Goal: Task Accomplishment & Management: Manage account settings

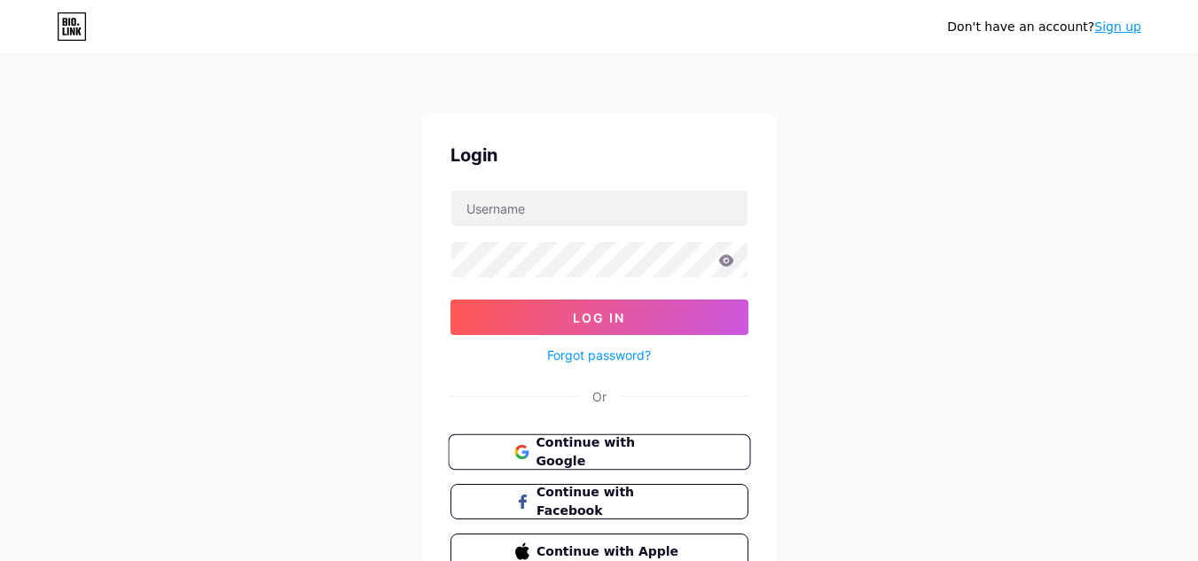
click at [577, 466] on button "Continue with Google" at bounding box center [599, 453] width 302 height 36
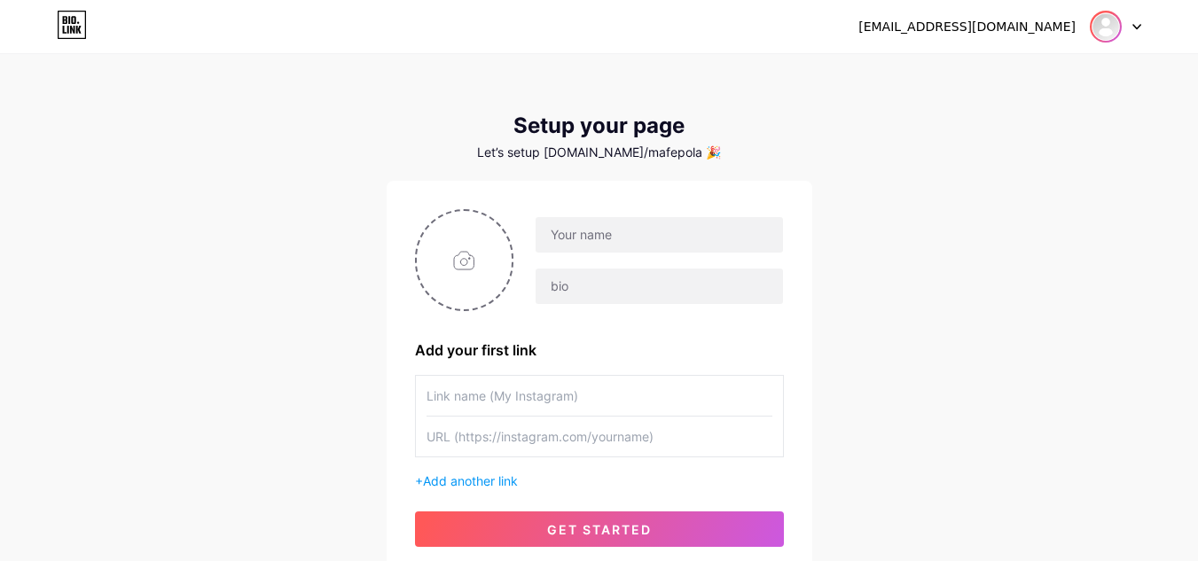
click at [1105, 24] on img at bounding box center [1106, 26] width 28 height 28
click at [1040, 106] on li "Logout" at bounding box center [1031, 121] width 220 height 48
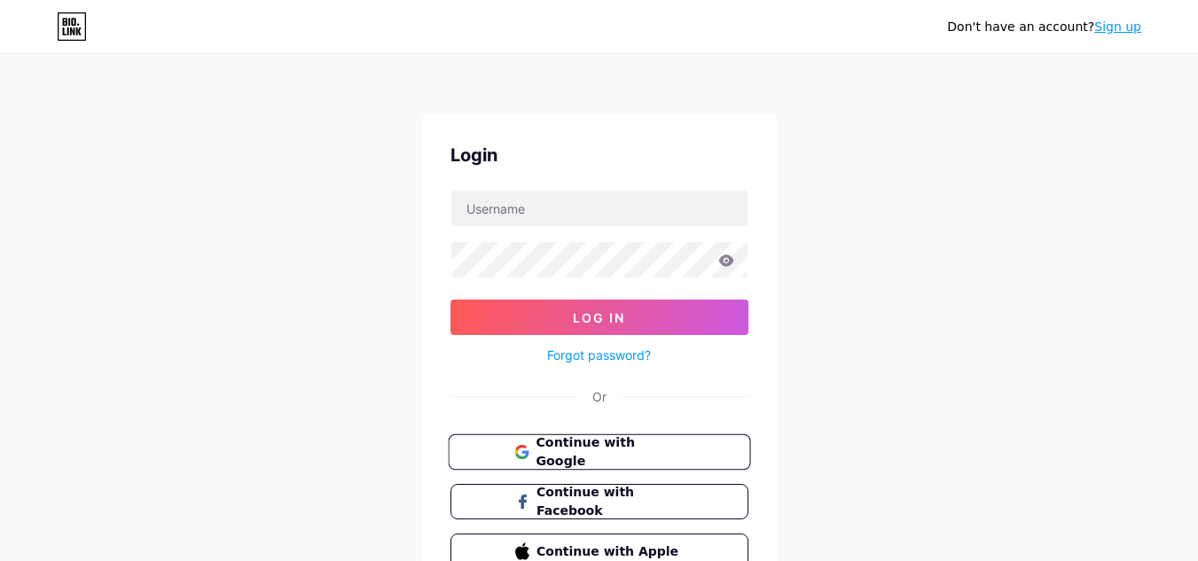
click at [633, 461] on button "Continue with Google" at bounding box center [599, 453] width 302 height 36
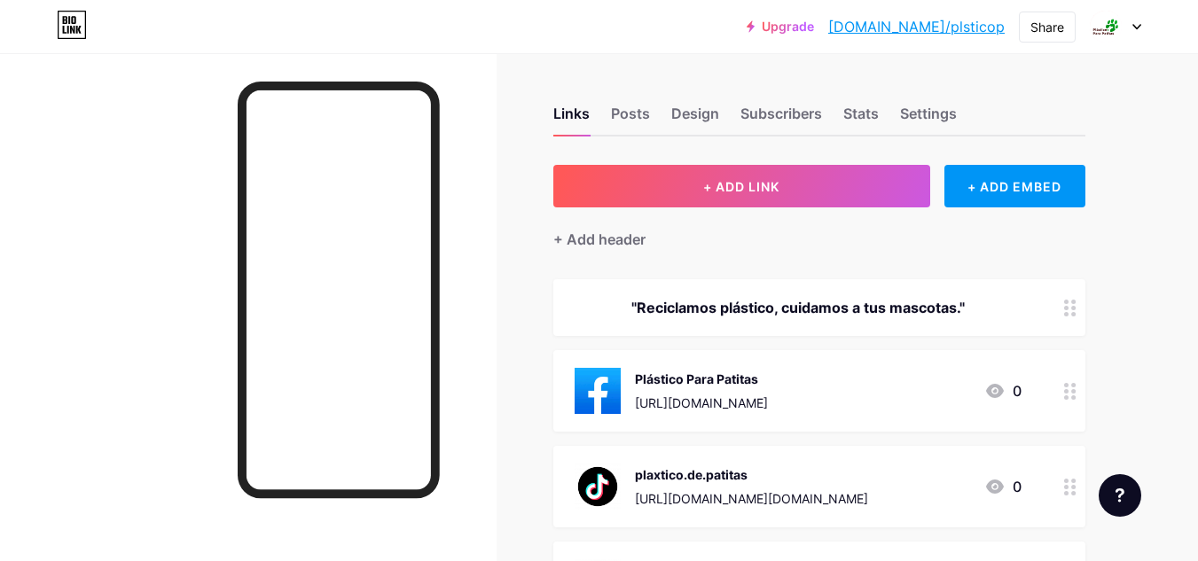
drag, startPoint x: 0, startPoint y: 0, endPoint x: 820, endPoint y: 270, distance: 863.6
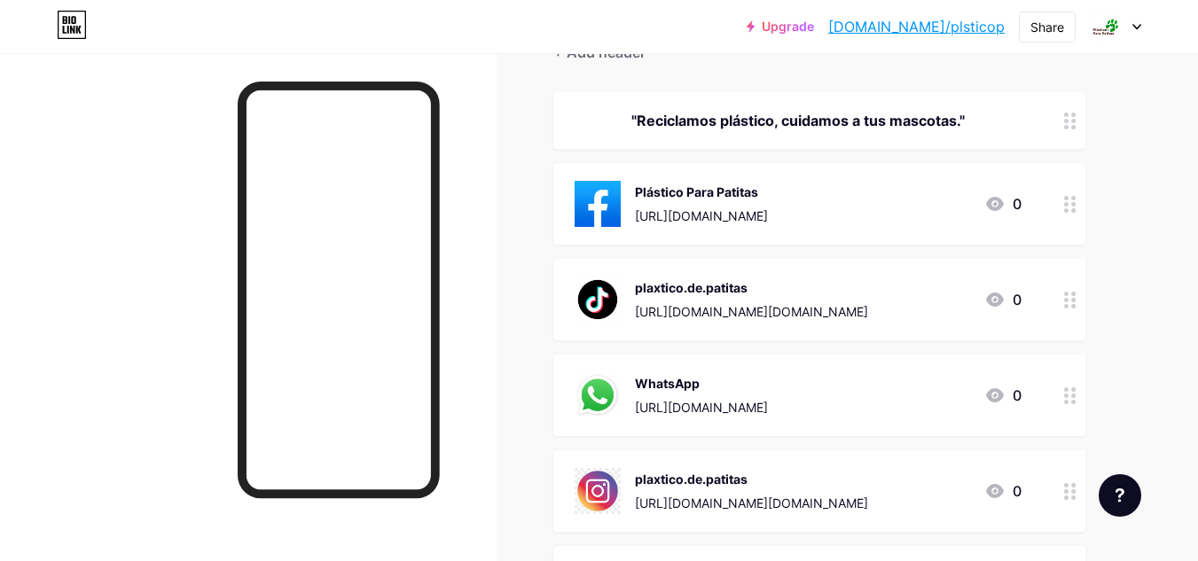
scroll to position [184, 0]
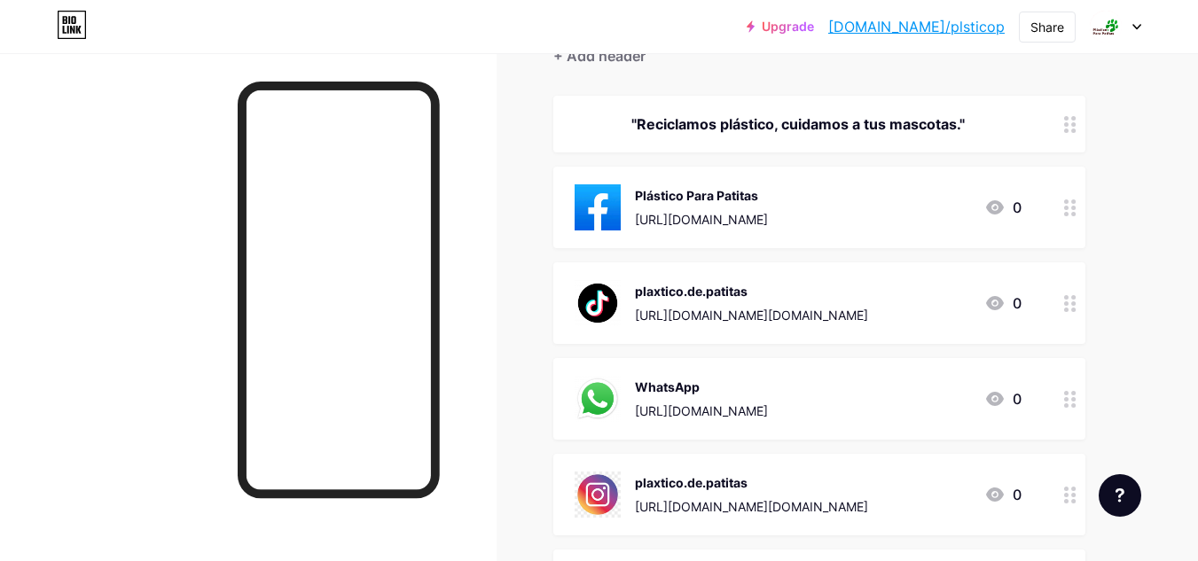
drag, startPoint x: 1197, startPoint y: 323, endPoint x: 1203, endPoint y: 388, distance: 65.0
click at [1198, 388] on html "Upgrade [DOMAIN_NAME]/plstic... [DOMAIN_NAME]/plsticop Share Switch accounts Pl…" at bounding box center [599, 353] width 1198 height 1075
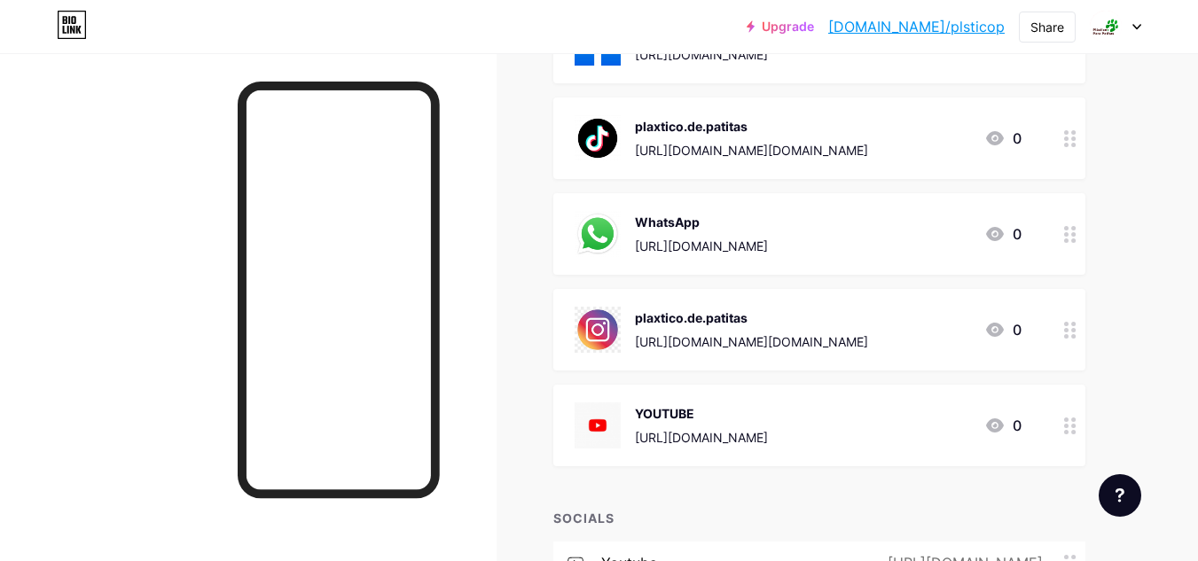
scroll to position [350, 0]
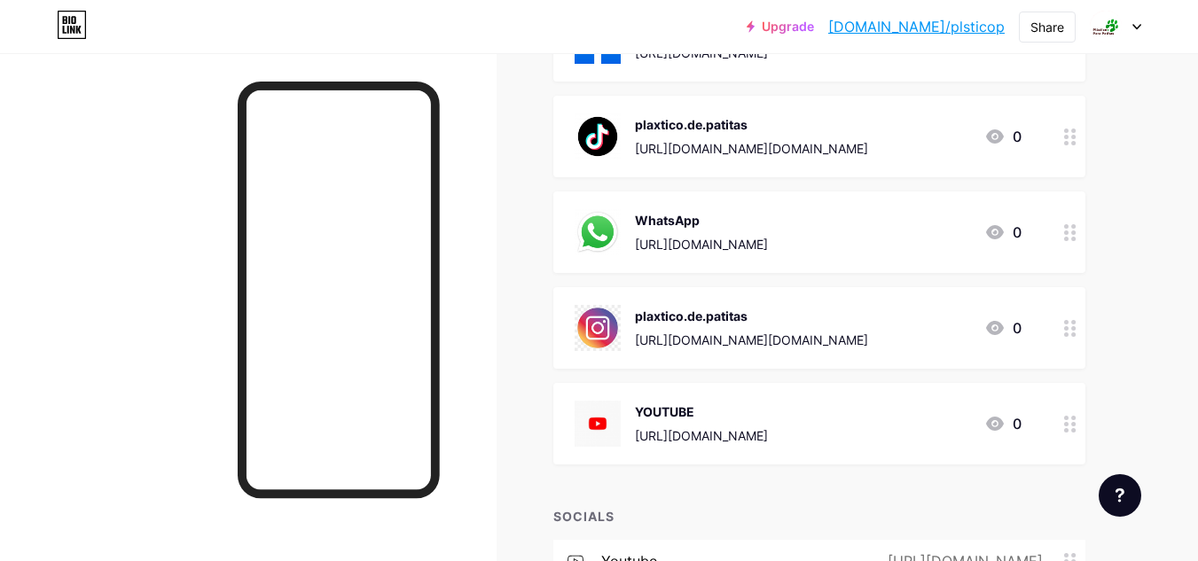
drag, startPoint x: 1197, startPoint y: 333, endPoint x: 1195, endPoint y: 299, distance: 33.8
click at [1195, 299] on div "Upgrade [DOMAIN_NAME]/plstic... [DOMAIN_NAME]/plsticop Share Switch accounts Pl…" at bounding box center [599, 187] width 1198 height 1075
drag, startPoint x: 1195, startPoint y: 299, endPoint x: 1197, endPoint y: 277, distance: 22.2
click at [1197, 277] on div "Upgrade [DOMAIN_NAME]/plstic... [DOMAIN_NAME]/plsticop Share Switch accounts Pl…" at bounding box center [599, 187] width 1198 height 1075
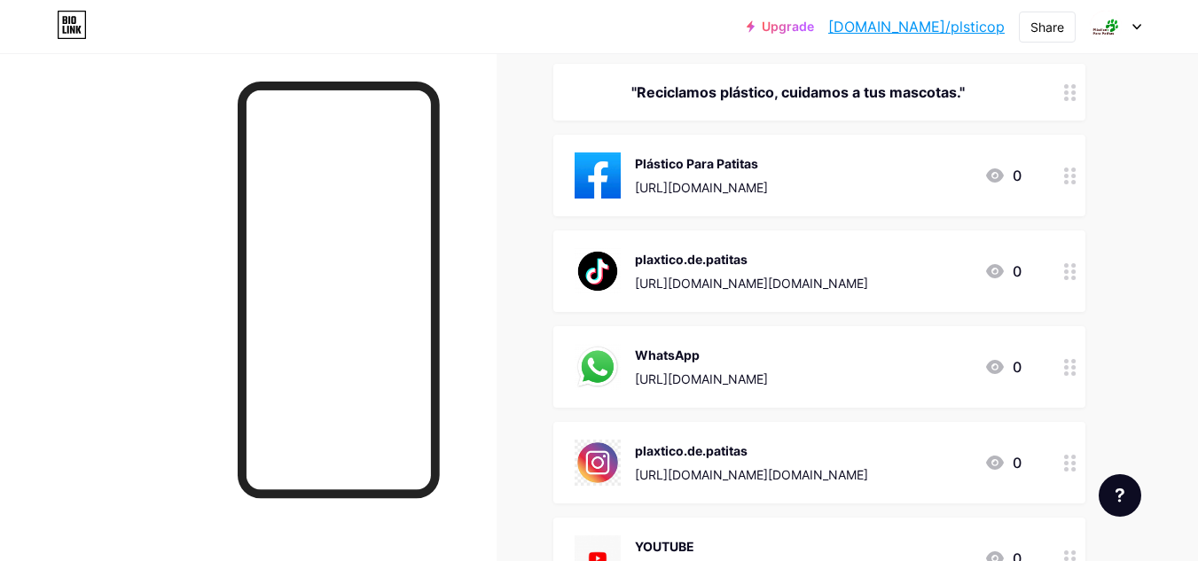
scroll to position [214, 0]
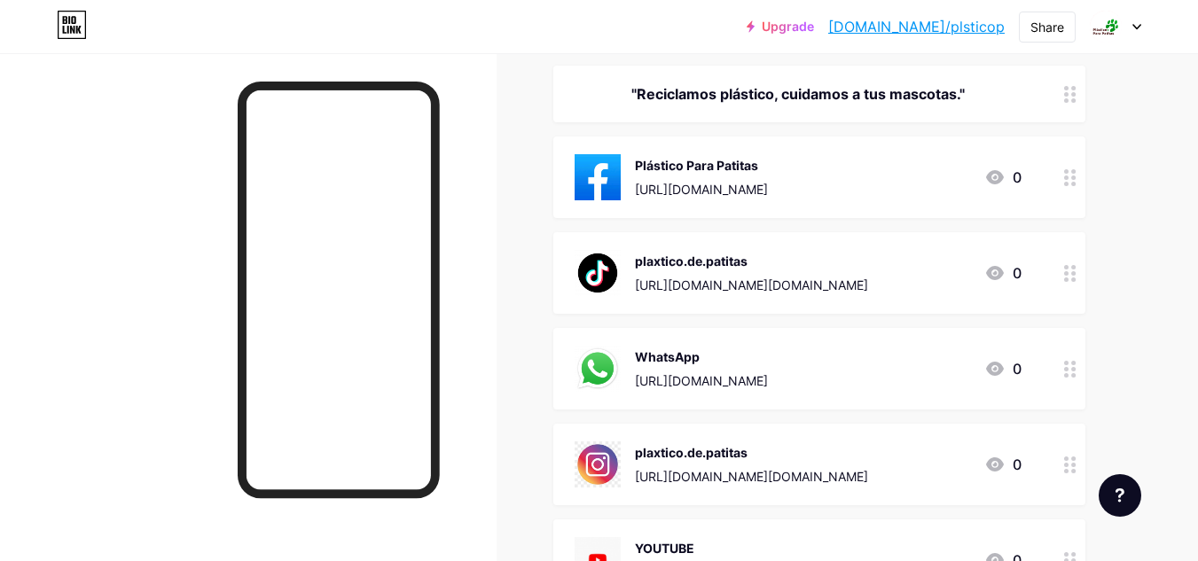
click at [754, 279] on div "[URL][DOMAIN_NAME][DOMAIN_NAME]" at bounding box center [751, 285] width 233 height 19
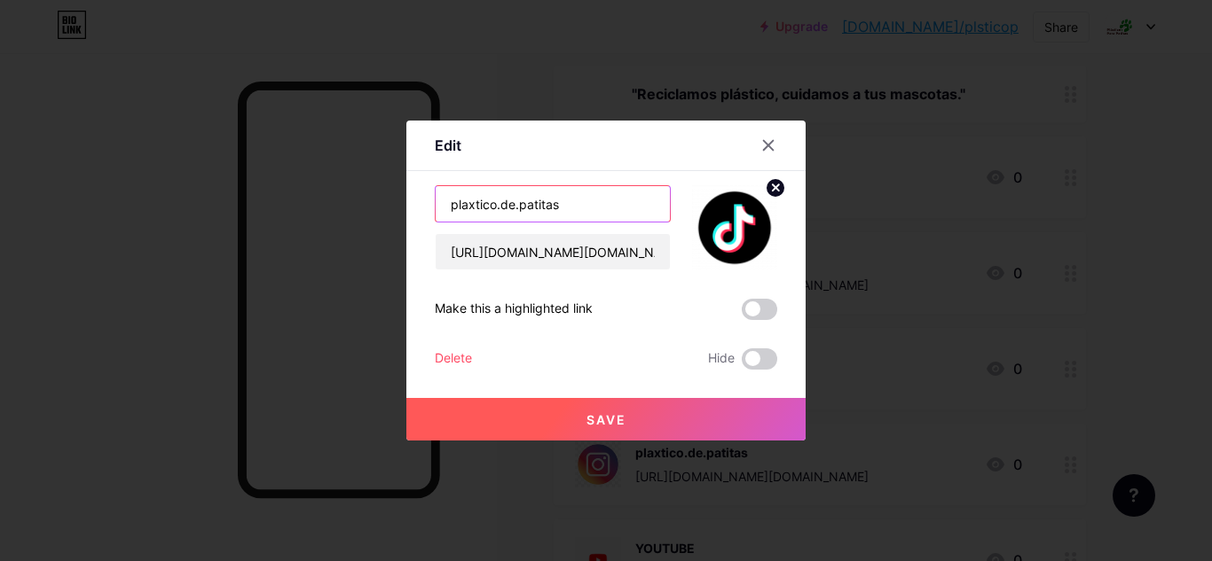
drag, startPoint x: 591, startPoint y: 205, endPoint x: 413, endPoint y: 201, distance: 177.4
click at [413, 201] on div "Edit Content YouTube Play YouTube video without leaving your page. ADD Vimeo Pl…" at bounding box center [605, 281] width 399 height 320
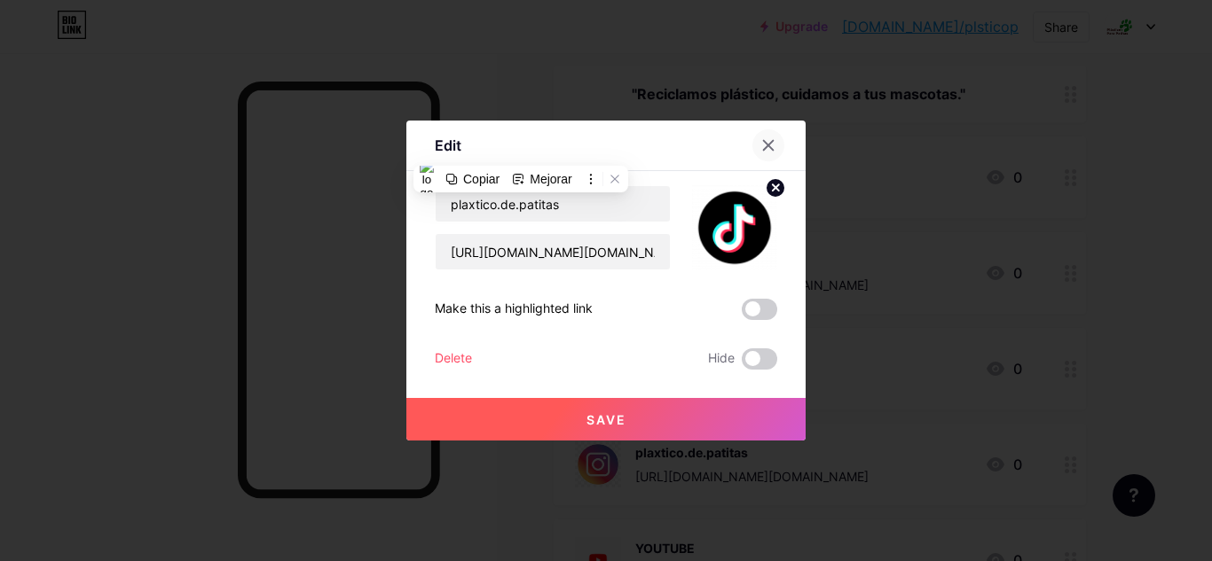
click at [772, 151] on icon at bounding box center [768, 145] width 14 height 14
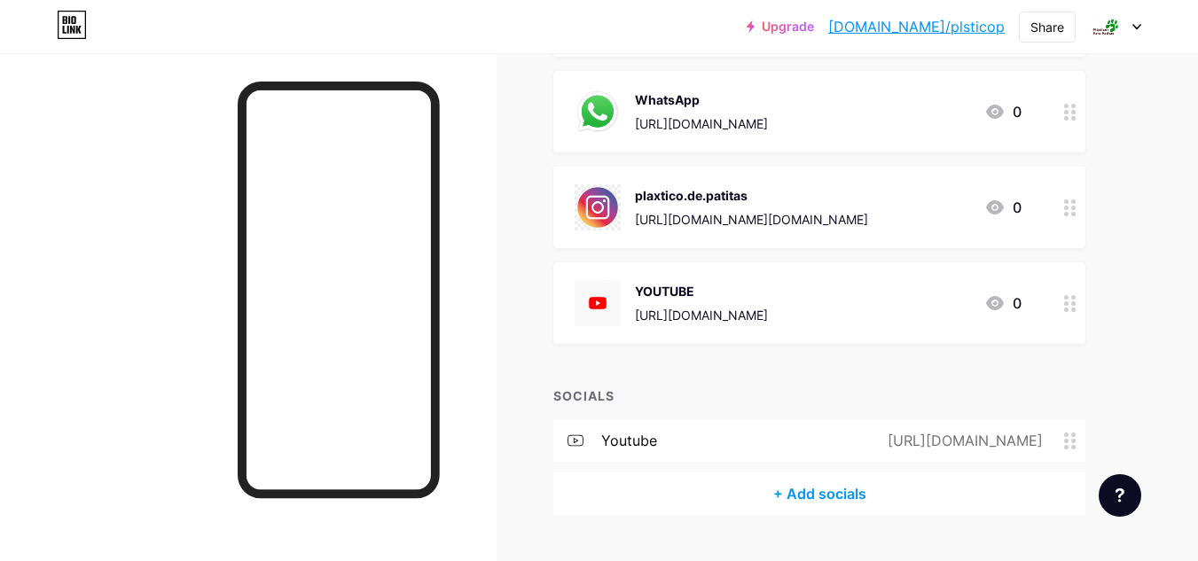
scroll to position [513, 0]
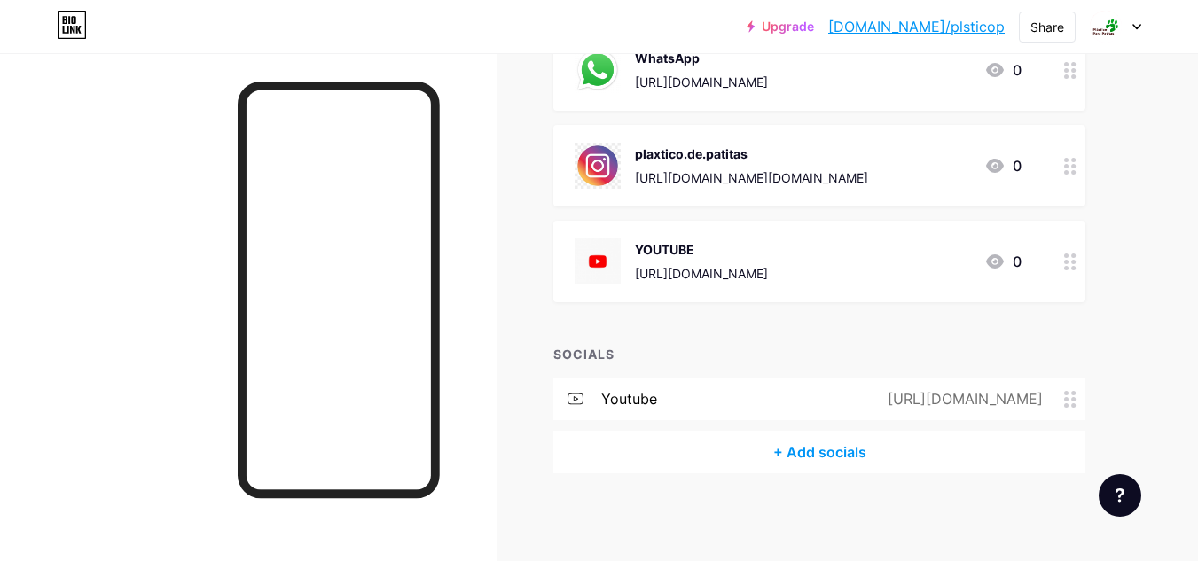
click at [1065, 404] on circle at bounding box center [1066, 406] width 4 height 4
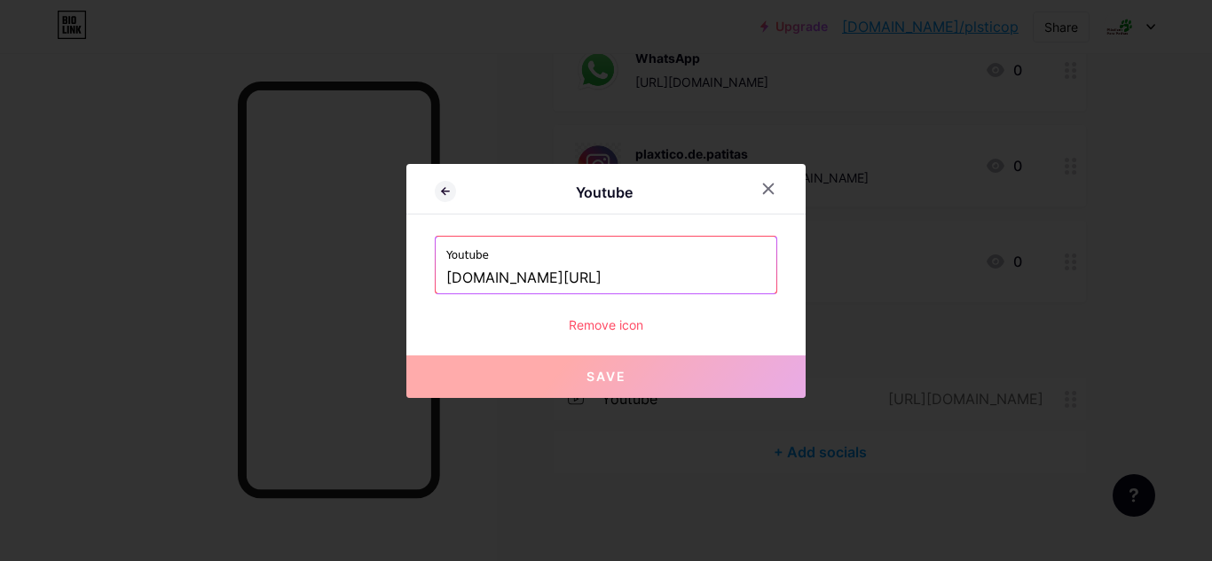
drag, startPoint x: 789, startPoint y: 185, endPoint x: 774, endPoint y: 184, distance: 14.2
click at [774, 184] on div at bounding box center [778, 189] width 53 height 32
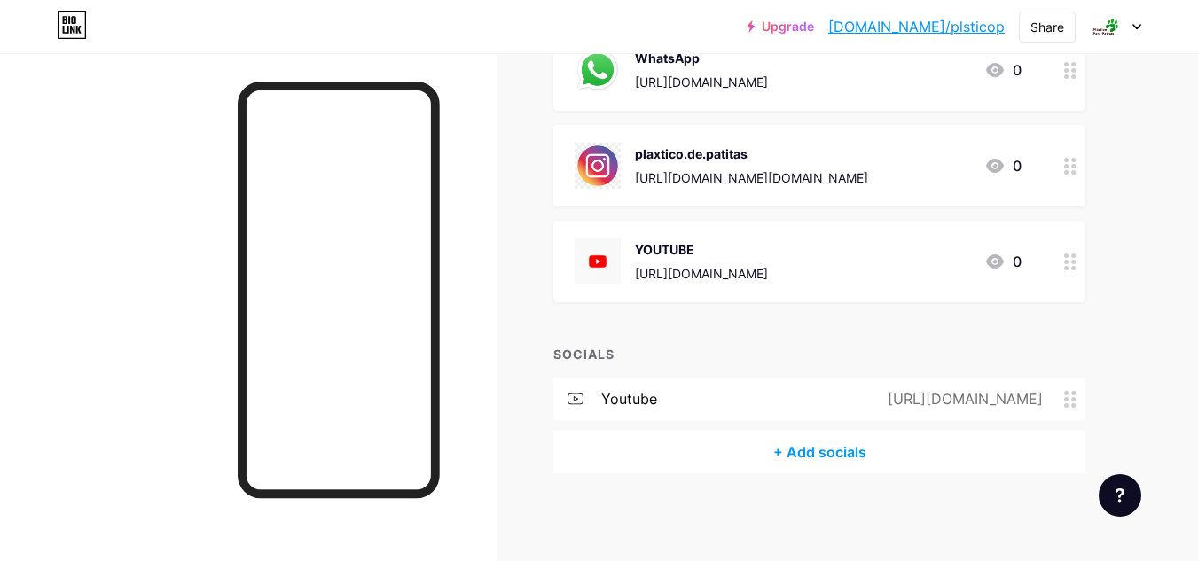
click at [774, 184] on div "[URL][DOMAIN_NAME][DOMAIN_NAME]" at bounding box center [751, 178] width 233 height 19
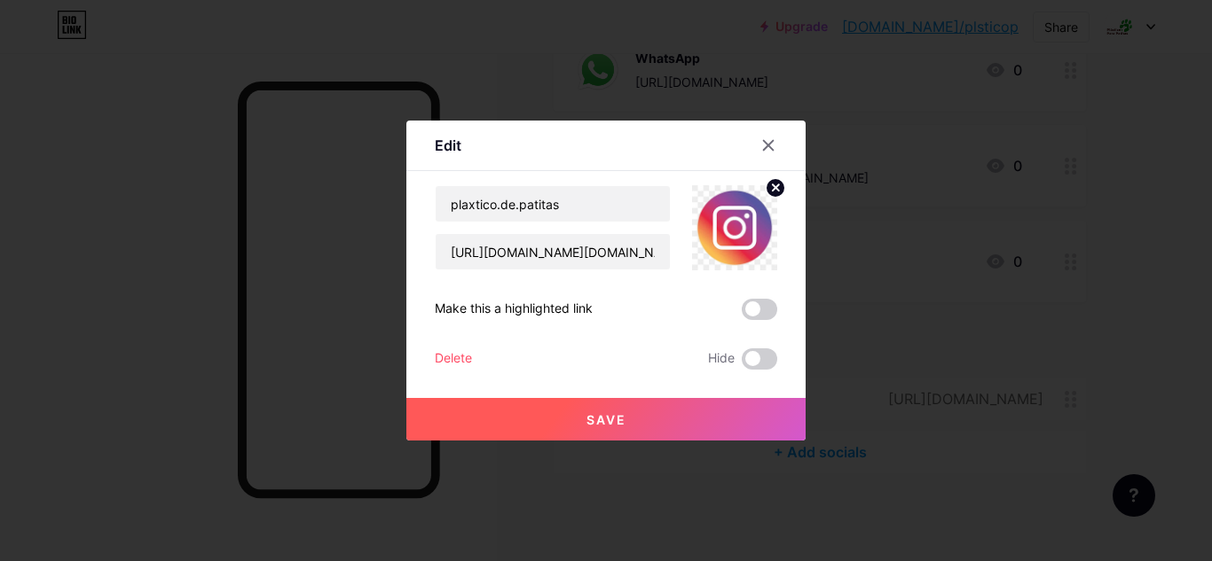
click at [767, 129] on div "Edit Content YouTube Play YouTube video without leaving your page. ADD Vimeo Pl…" at bounding box center [605, 281] width 399 height 320
click at [767, 137] on div at bounding box center [768, 146] width 32 height 32
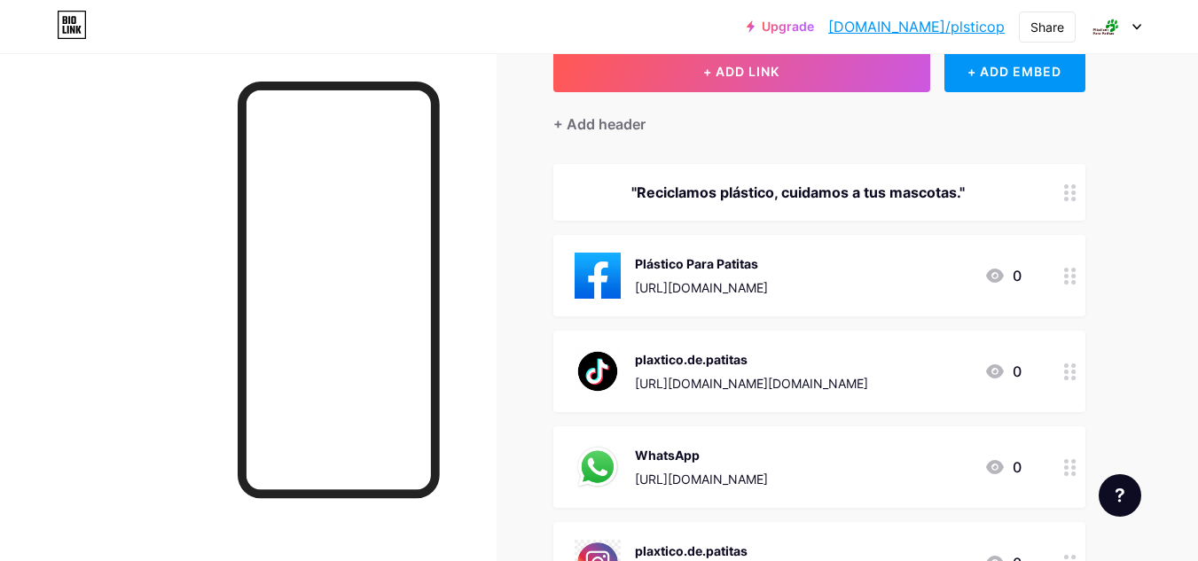
scroll to position [35, 0]
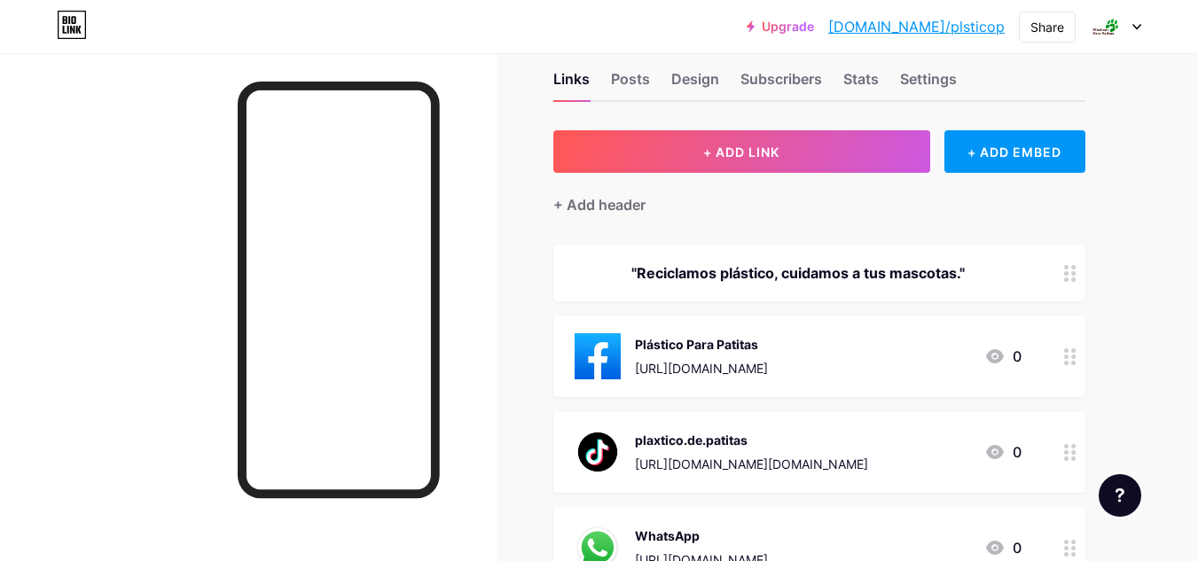
click at [737, 536] on div "WhatsApp" at bounding box center [701, 536] width 133 height 19
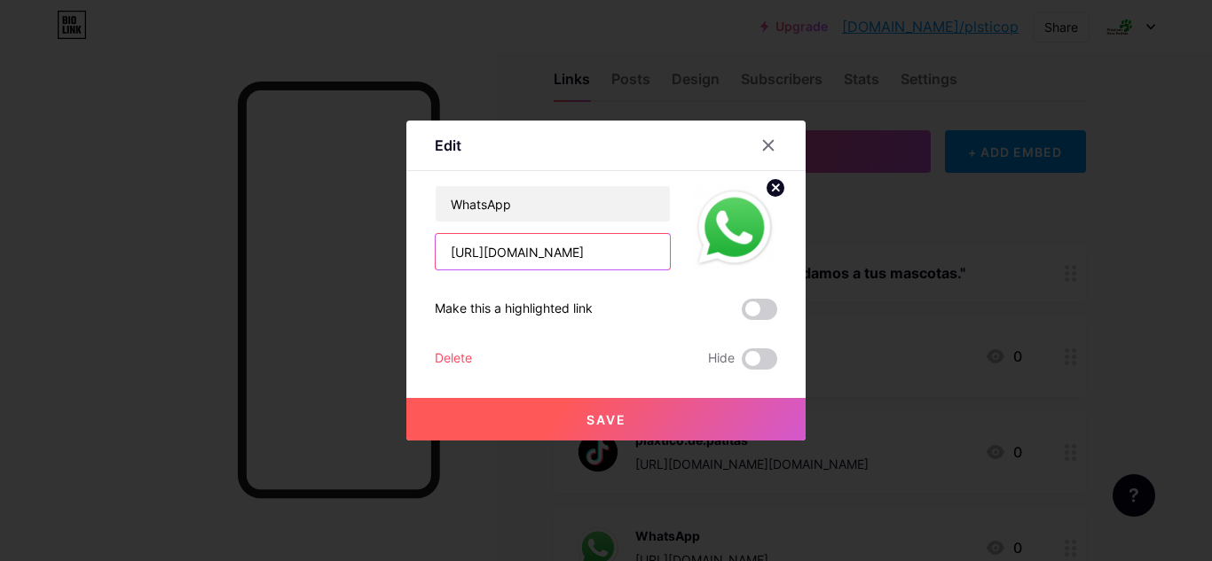
drag, startPoint x: 550, startPoint y: 251, endPoint x: 634, endPoint y: 254, distance: 84.3
click at [634, 254] on input "[URL][DOMAIN_NAME]" at bounding box center [553, 251] width 234 height 35
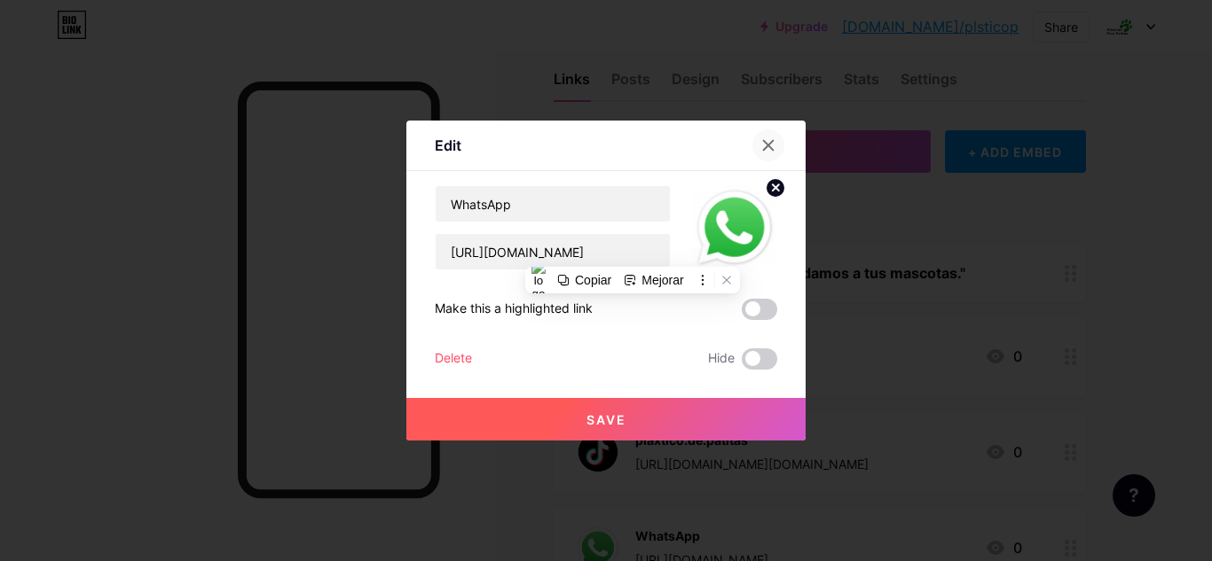
click at [779, 143] on div at bounding box center [768, 146] width 32 height 32
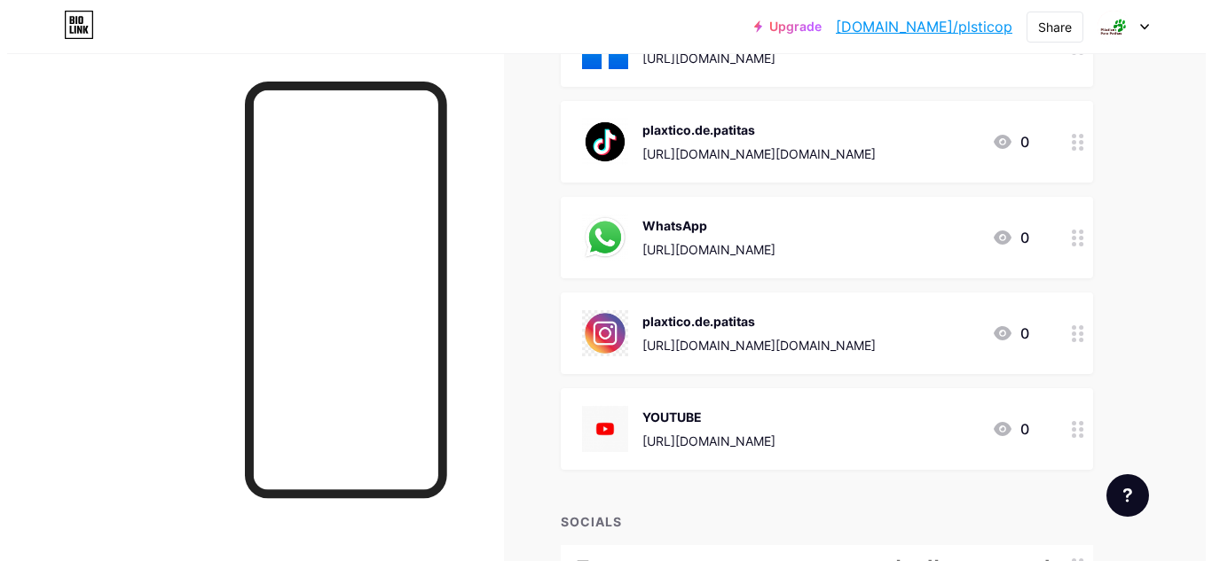
scroll to position [349, 0]
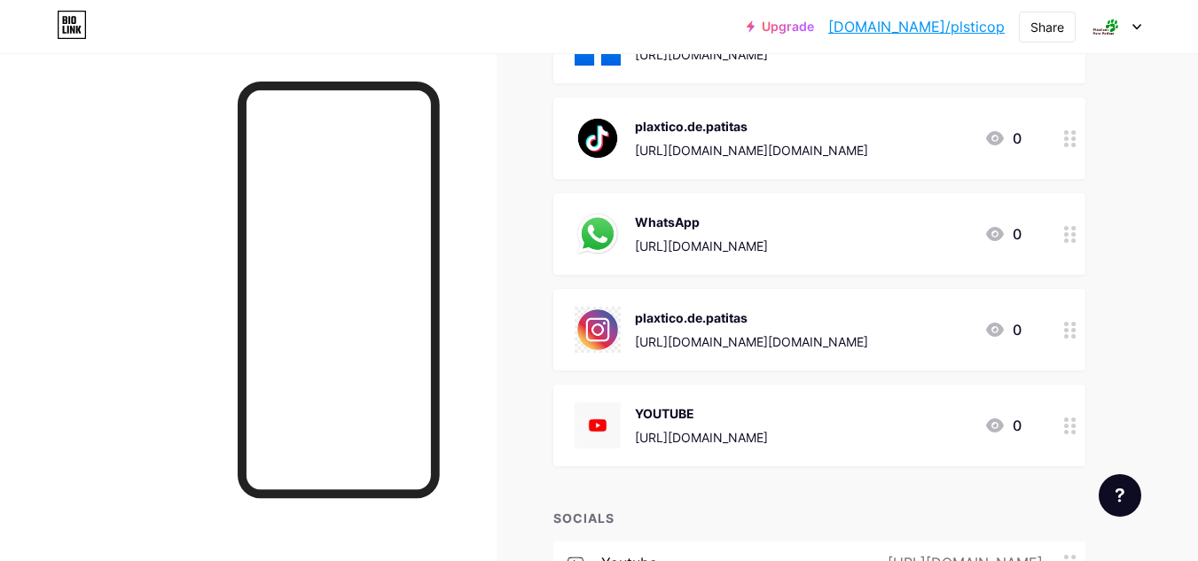
click at [781, 394] on div "YOUTUBE [URL][DOMAIN_NAME] 0" at bounding box center [819, 426] width 532 height 82
